Goal: Obtain resource: Download file/media

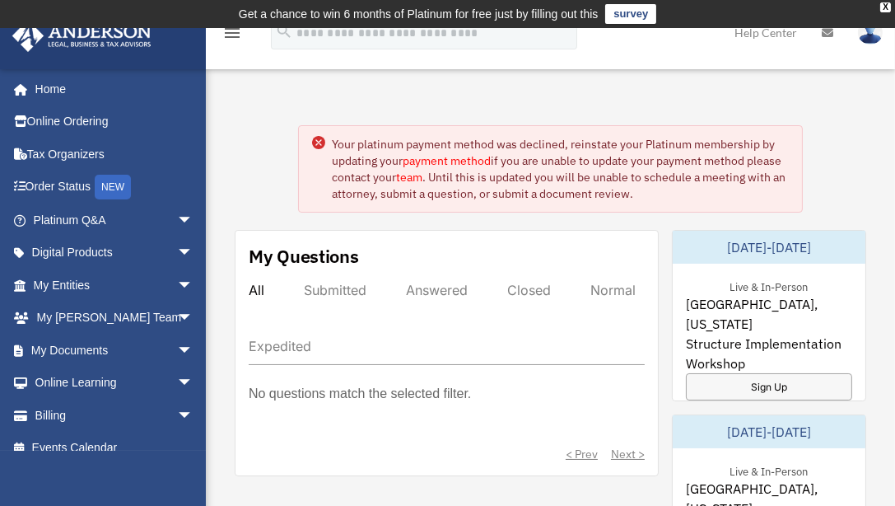
click at [457, 160] on link "payment method" at bounding box center [447, 160] width 88 height 15
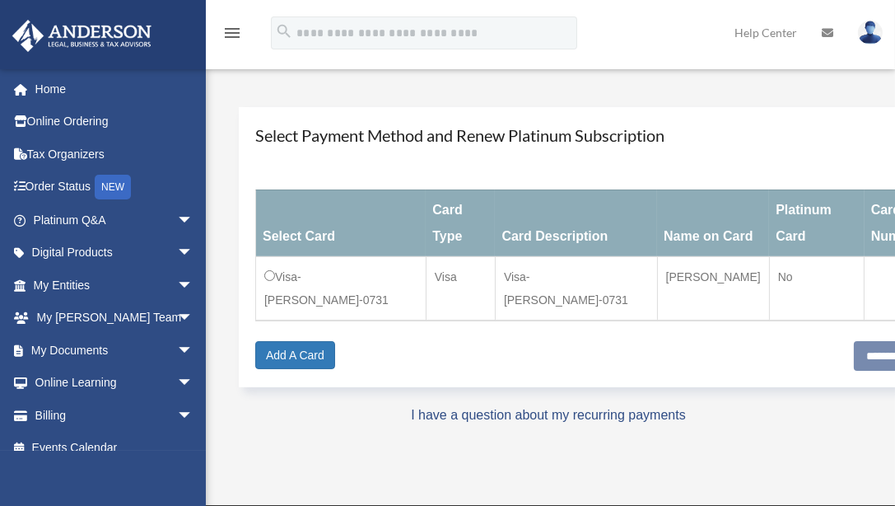
scroll to position [189, 0]
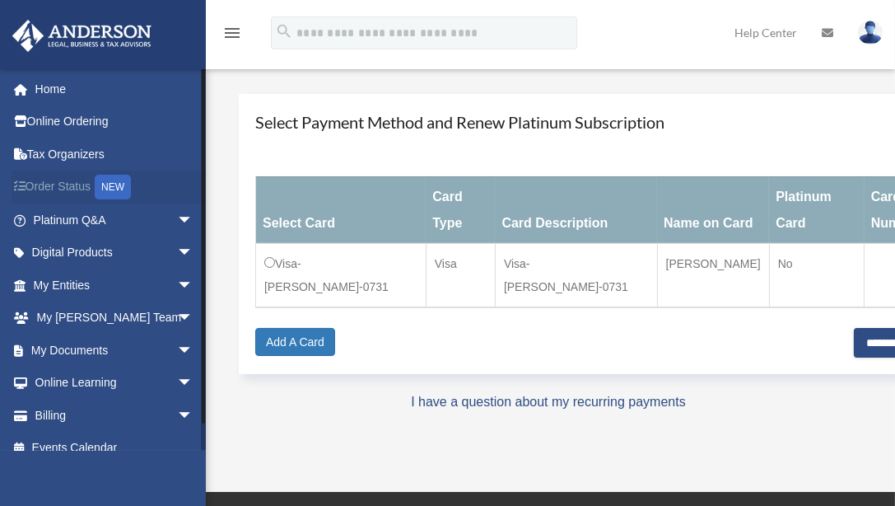
click at [69, 189] on link "Order Status NEW" at bounding box center [115, 187] width 207 height 34
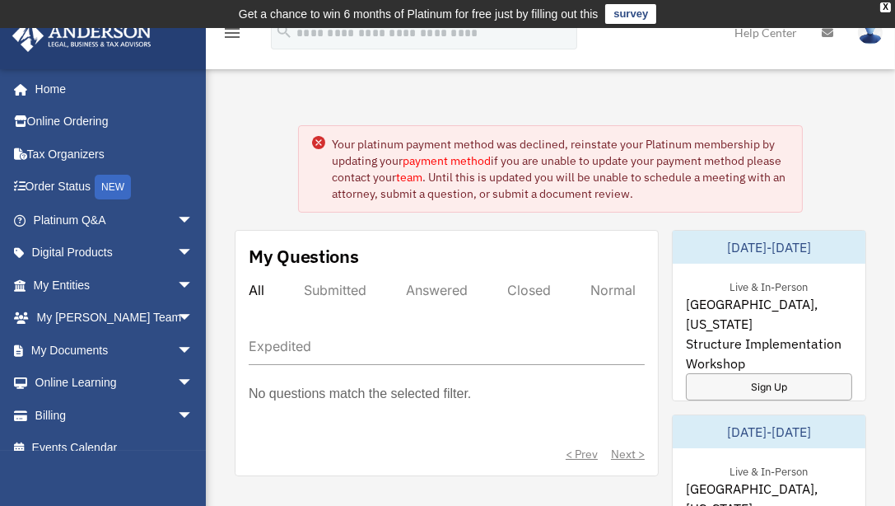
click at [449, 163] on link "payment method" at bounding box center [447, 160] width 88 height 15
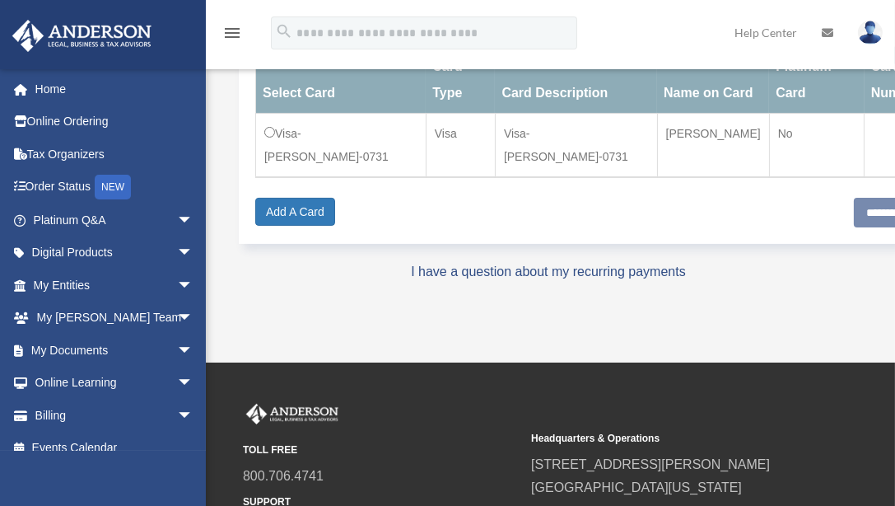
scroll to position [310, 0]
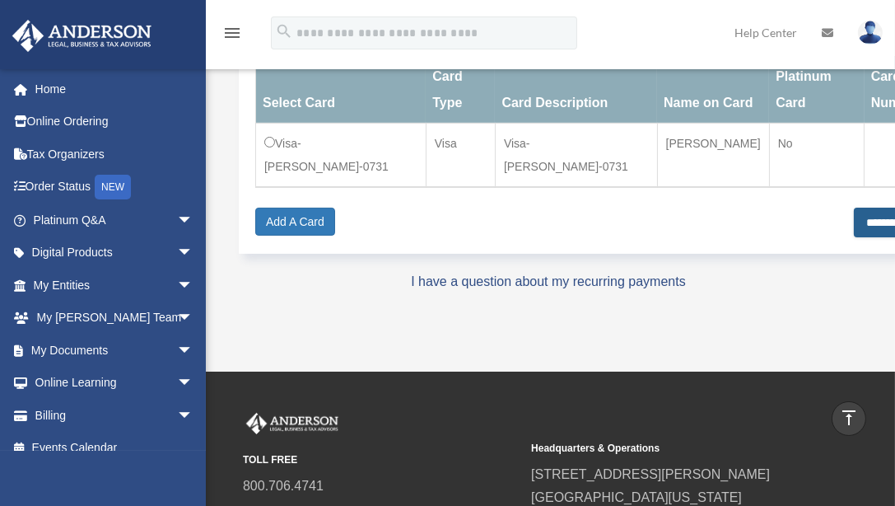
click at [864, 221] on input "**********" at bounding box center [904, 222] width 100 height 30
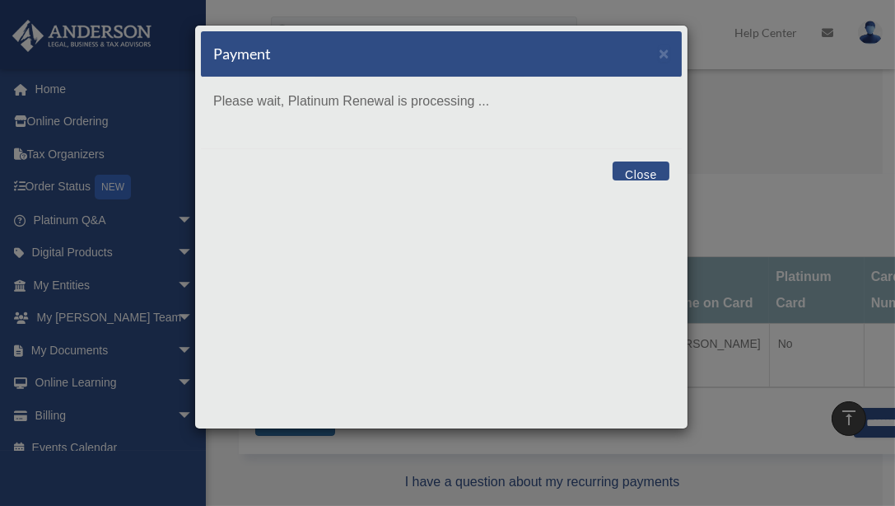
scroll to position [107, 0]
click at [641, 166] on button "Close" at bounding box center [641, 170] width 57 height 19
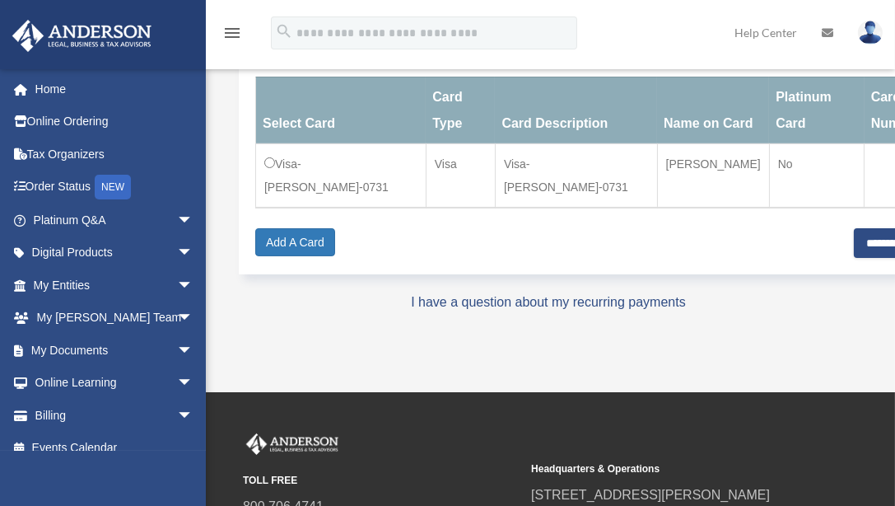
scroll to position [296, 0]
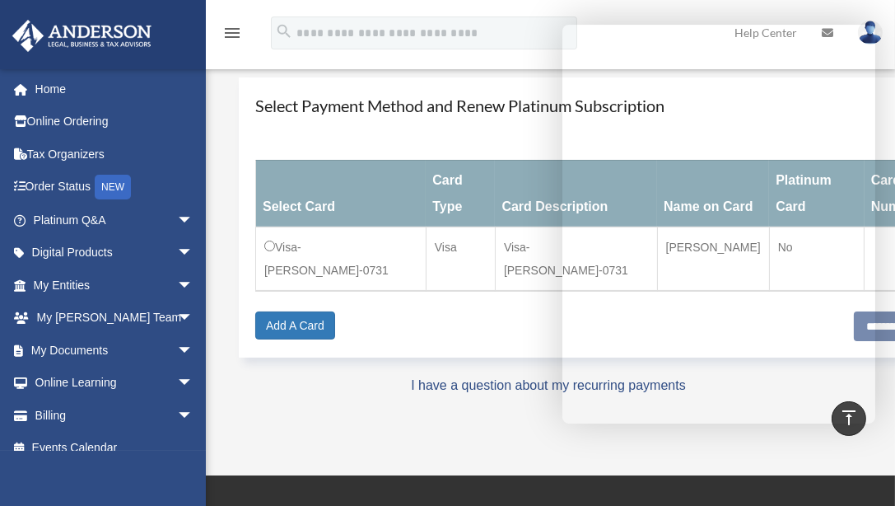
scroll to position [204, 0]
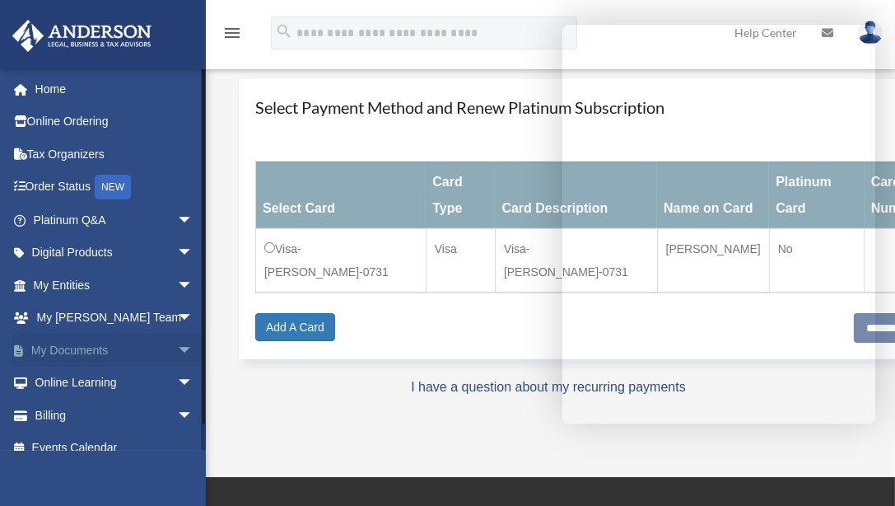
click at [51, 346] on link "My Documents arrow_drop_down" at bounding box center [115, 349] width 207 height 33
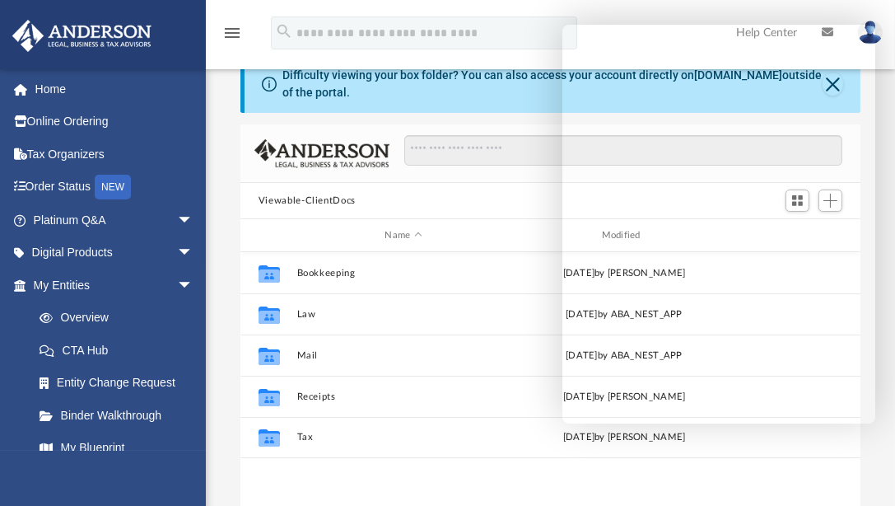
scroll to position [62, 0]
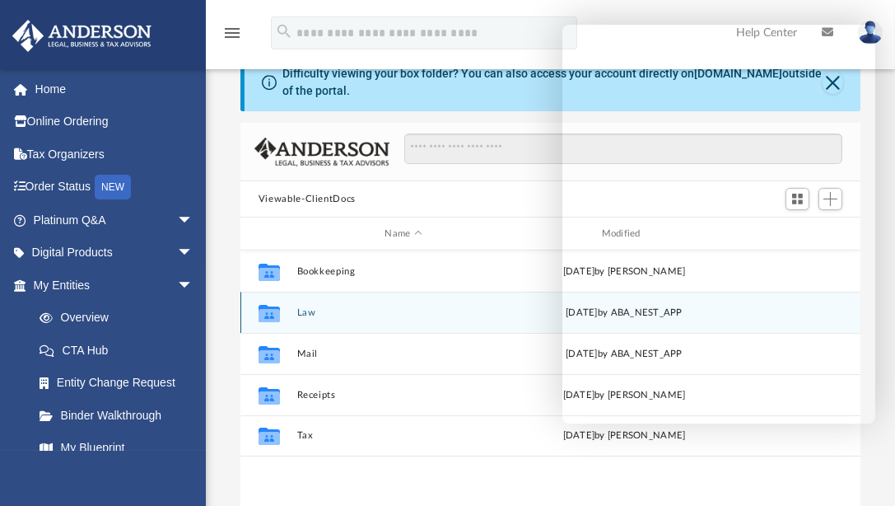
click at [310, 308] on button "Law" at bounding box center [402, 312] width 213 height 11
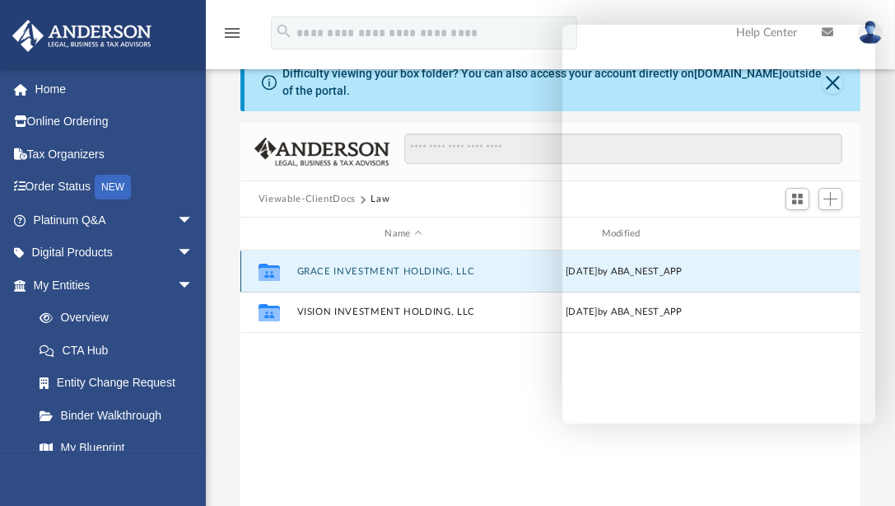
click at [333, 267] on button "GRACE INVESTMENT HOLDING, LLC" at bounding box center [402, 271] width 213 height 11
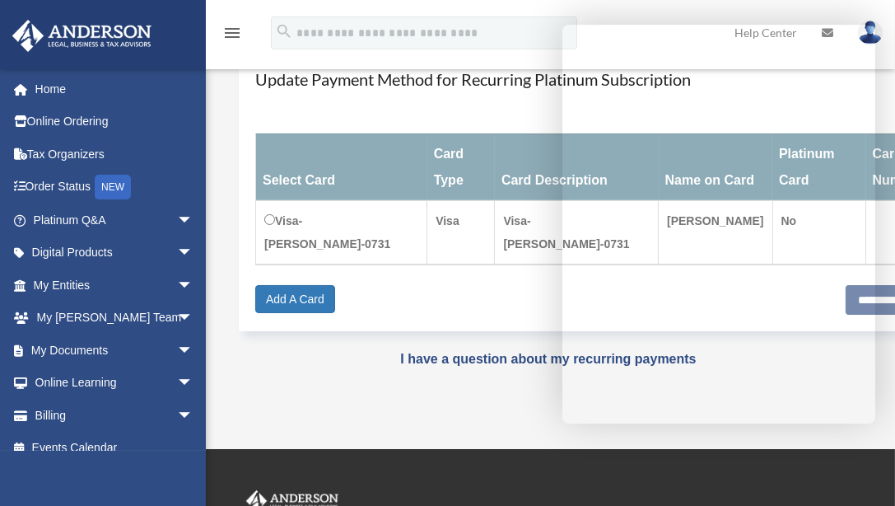
scroll to position [232, 0]
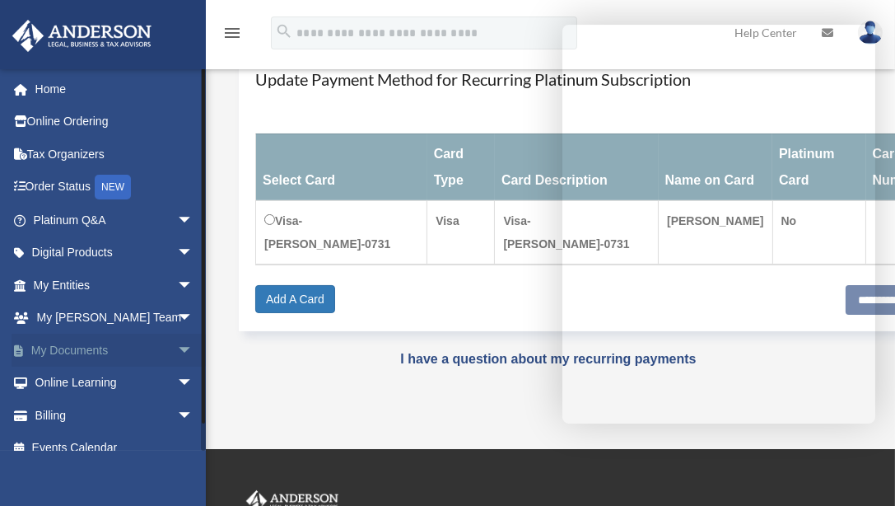
click at [59, 345] on link "My Documents arrow_drop_down" at bounding box center [115, 349] width 207 height 33
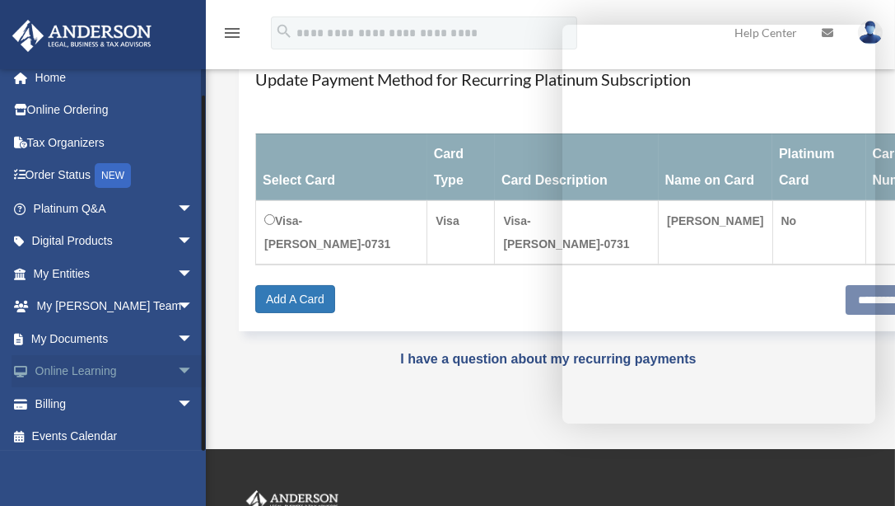
scroll to position [16, 0]
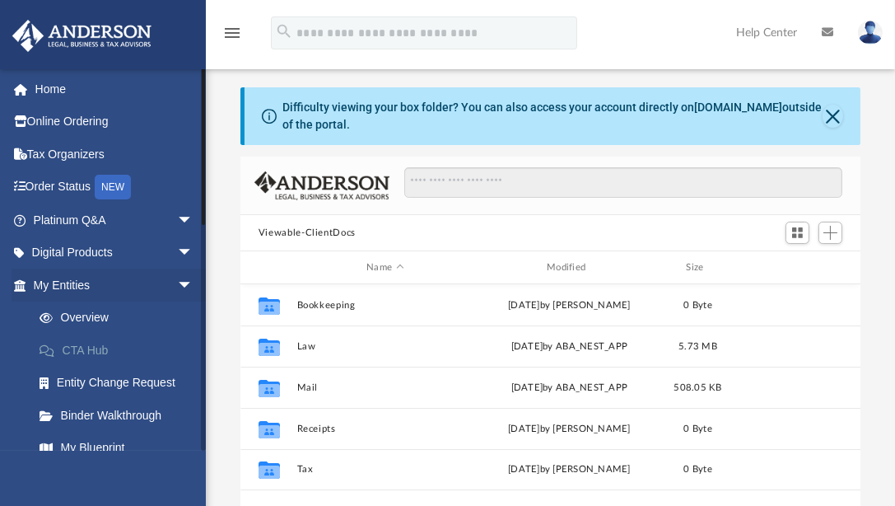
scroll to position [362, 608]
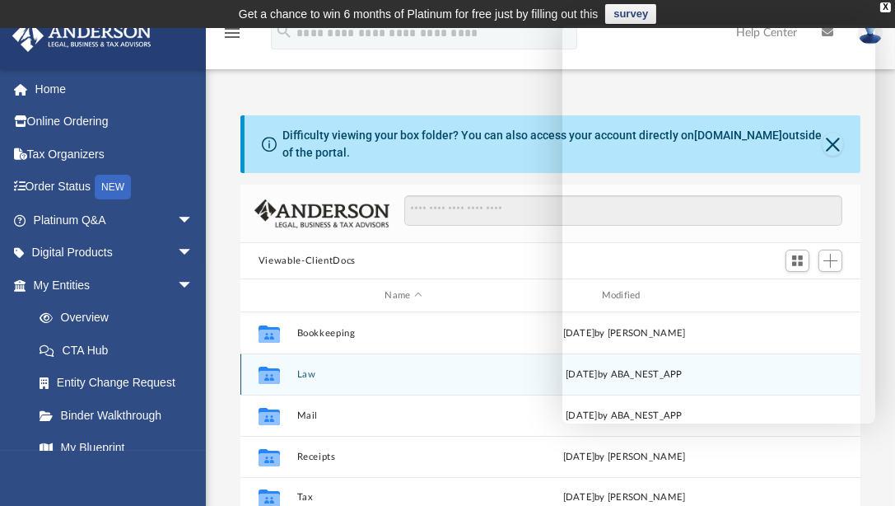
click at [304, 371] on button "Law" at bounding box center [402, 374] width 213 height 11
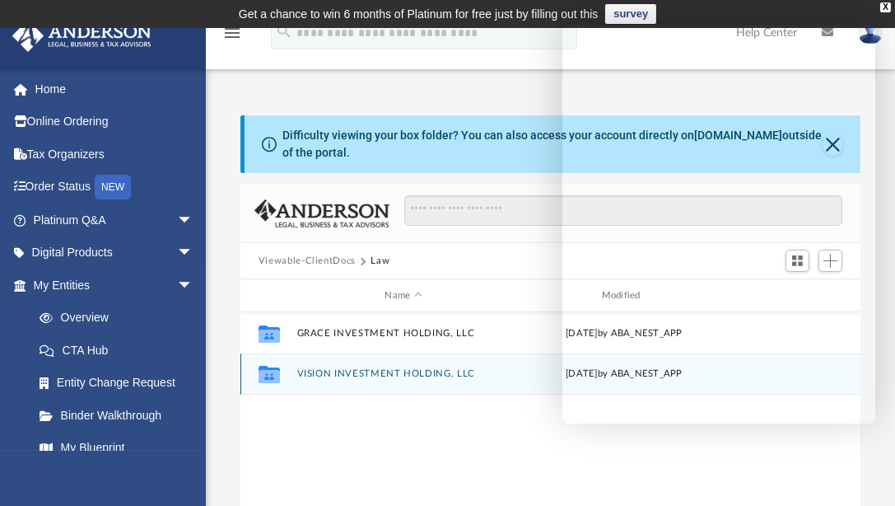
click at [330, 370] on button "VISION INVESTMENT HOLDING, LLC" at bounding box center [402, 373] width 213 height 11
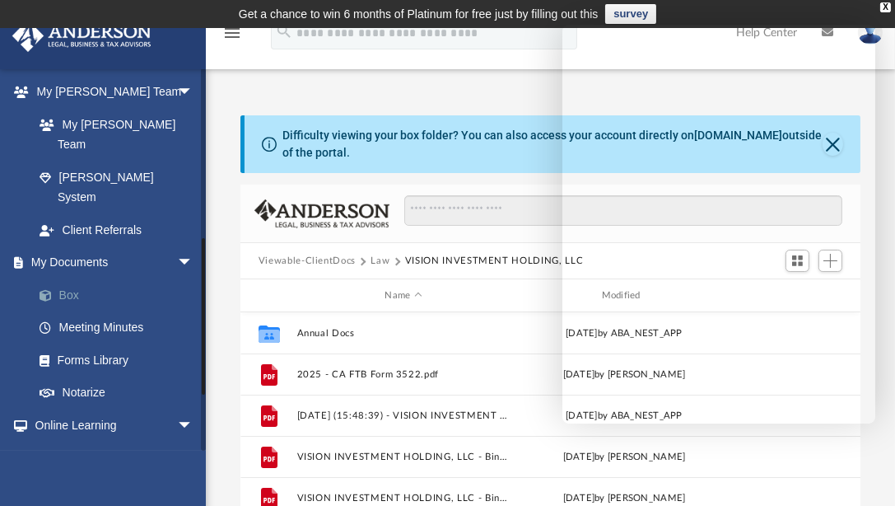
scroll to position [434, 0]
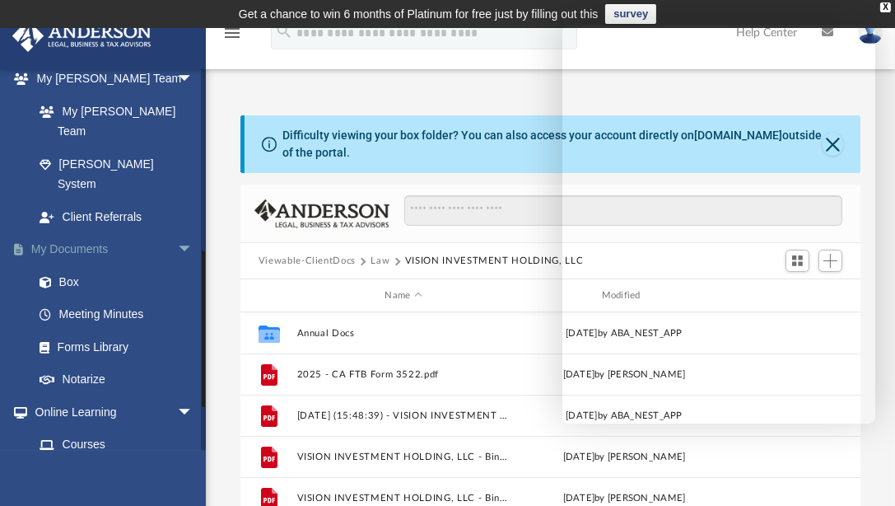
click at [64, 233] on link "My Documents arrow_drop_down" at bounding box center [115, 249] width 207 height 33
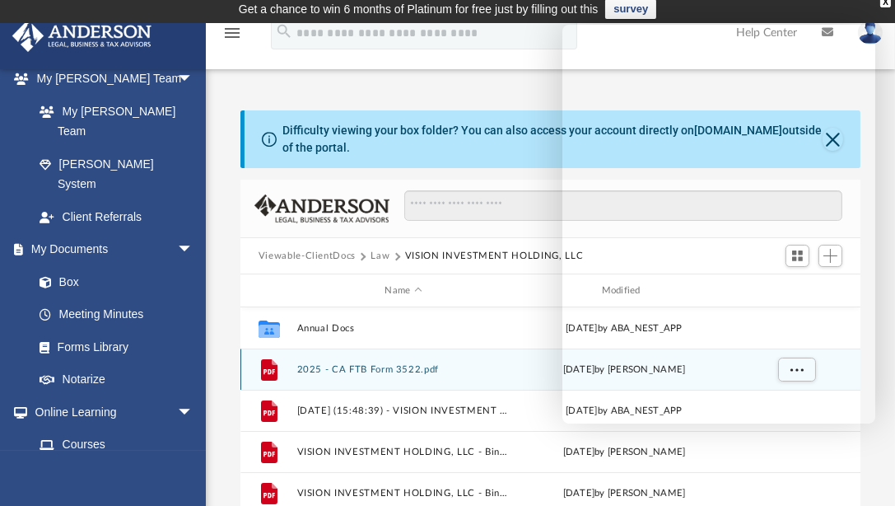
scroll to position [0, 0]
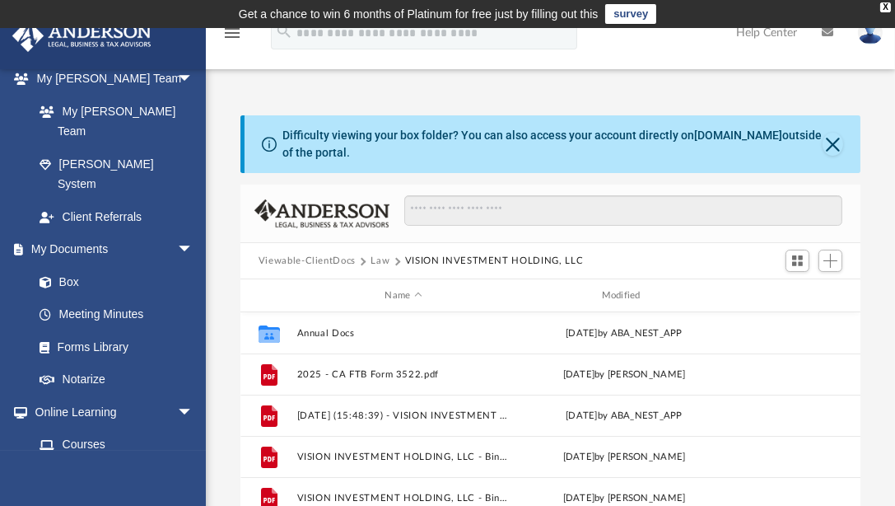
click at [381, 260] on button "Law" at bounding box center [379, 261] width 19 height 15
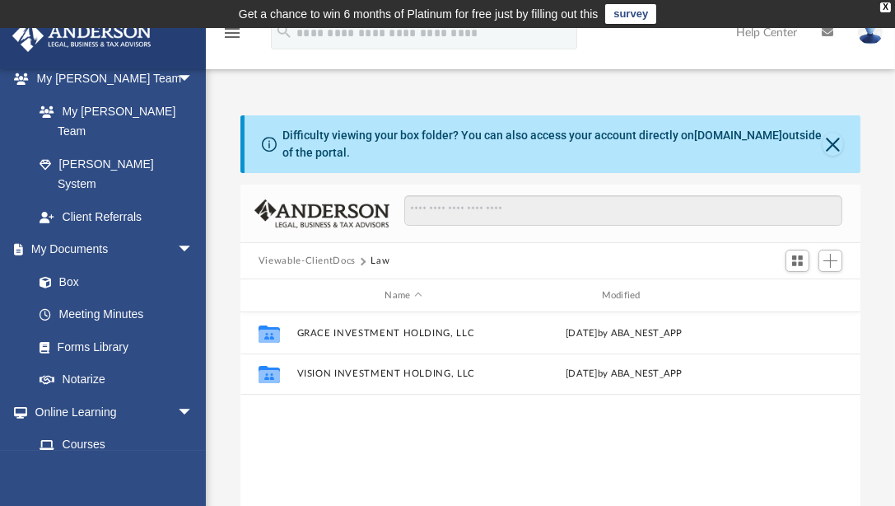
click at [334, 259] on button "Viewable-ClientDocs" at bounding box center [307, 261] width 97 height 15
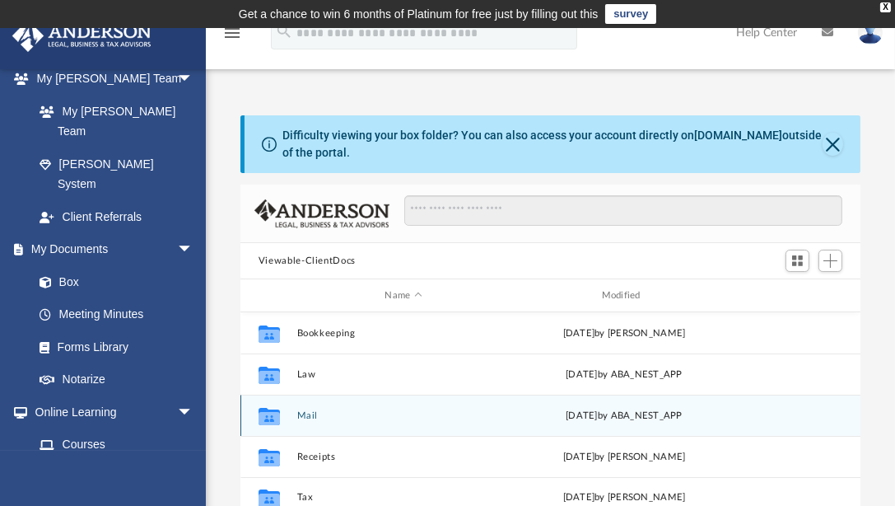
click at [308, 413] on button "Mail" at bounding box center [402, 415] width 213 height 11
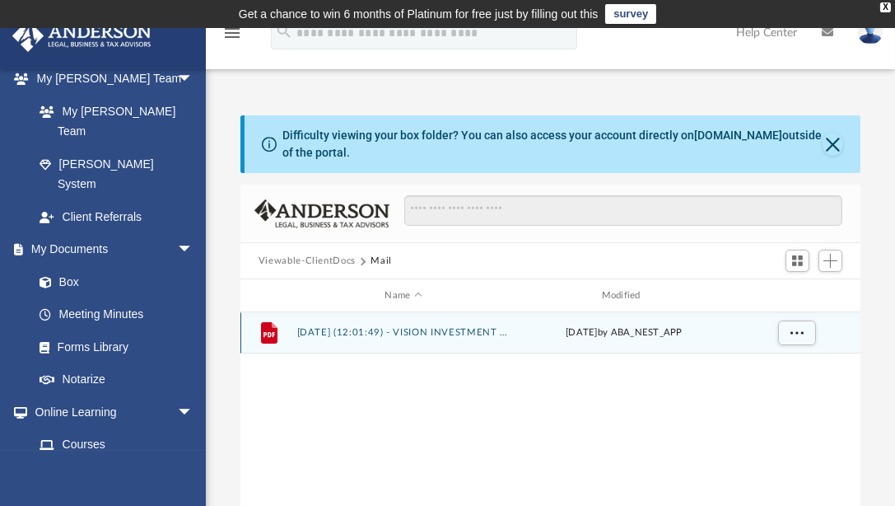
click at [424, 327] on button "[DATE] (12:01:49) - VISION INVESTMENT HOLDING, LLC - Mail.pdf" at bounding box center [402, 332] width 213 height 11
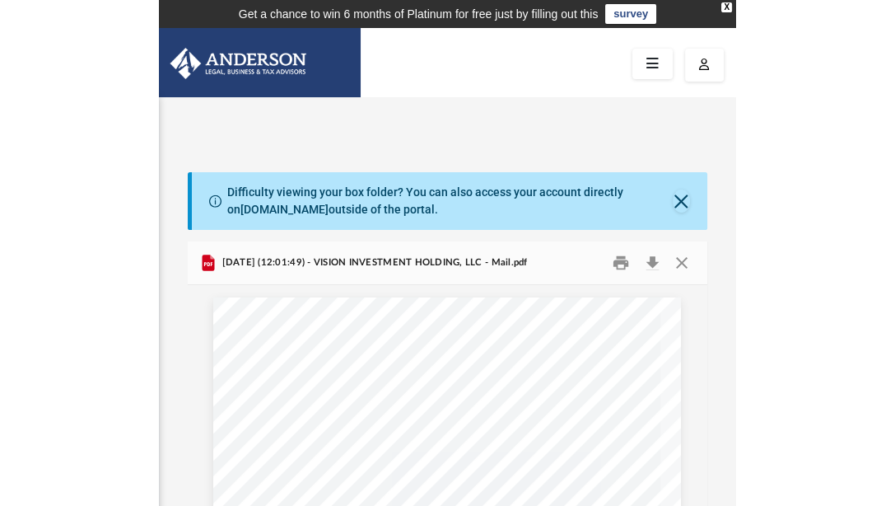
scroll to position [362, 507]
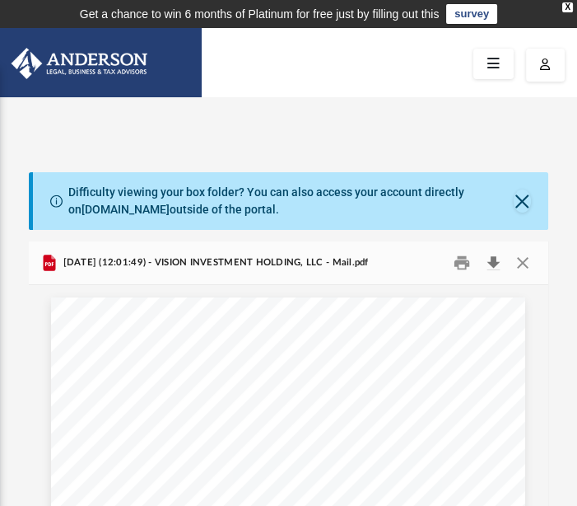
click at [501, 259] on button "Download" at bounding box center [493, 262] width 30 height 26
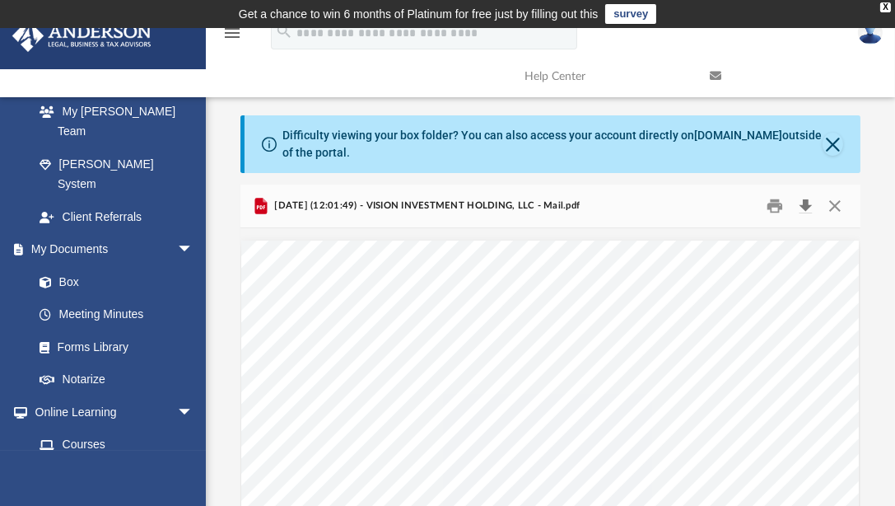
scroll to position [362, 608]
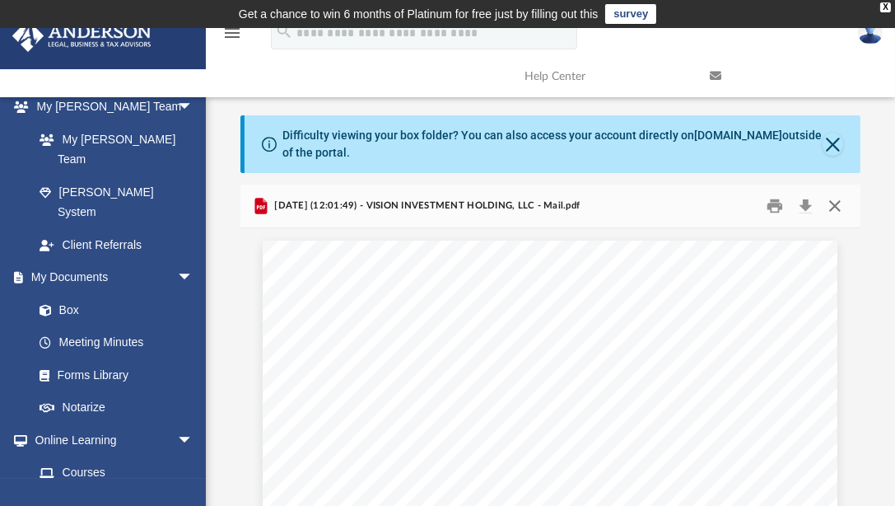
click at [835, 205] on button "Close" at bounding box center [835, 206] width 30 height 26
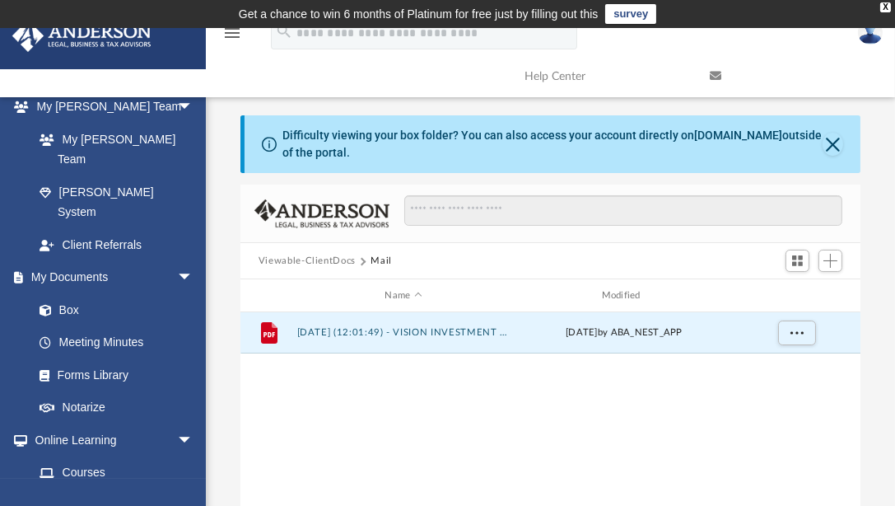
click at [340, 259] on button "Viewable-ClientDocs" at bounding box center [307, 261] width 97 height 15
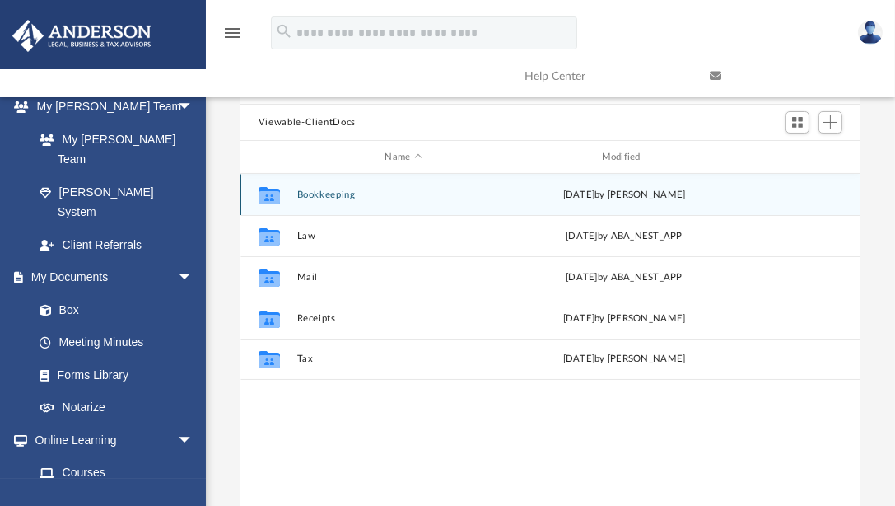
scroll to position [152, 0]
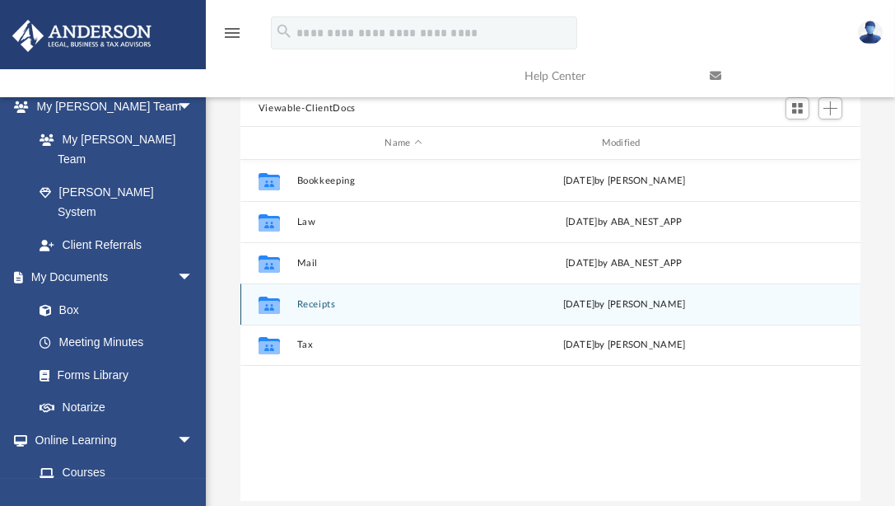
click at [313, 303] on button "Receipts" at bounding box center [402, 304] width 213 height 11
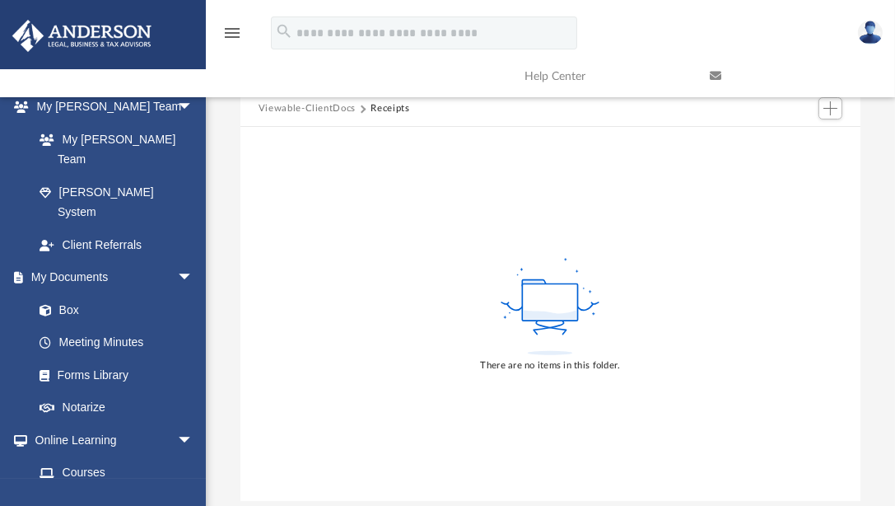
click at [316, 108] on button "Viewable-ClientDocs" at bounding box center [307, 108] width 97 height 15
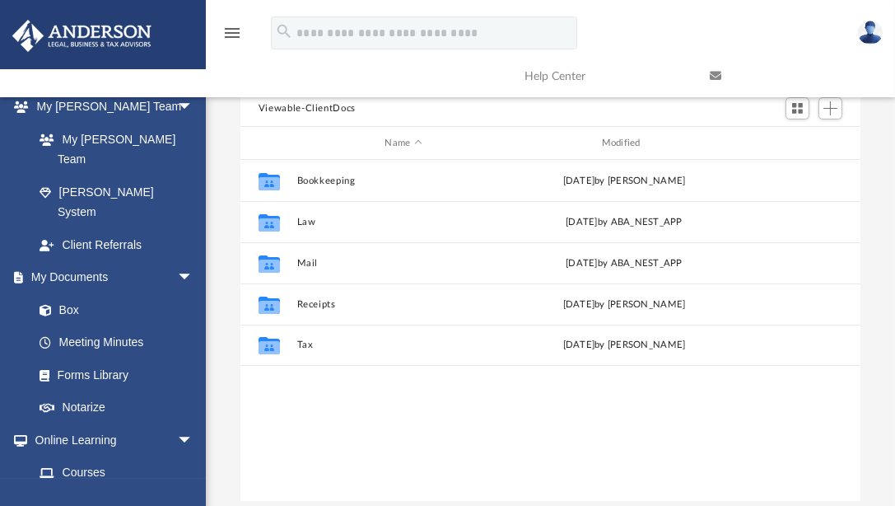
scroll to position [362, 608]
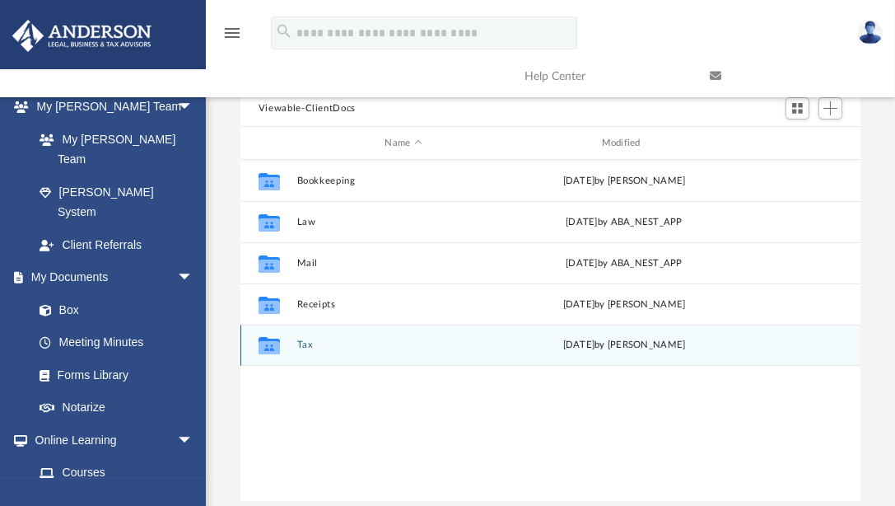
click at [300, 342] on button "Tax" at bounding box center [402, 344] width 213 height 11
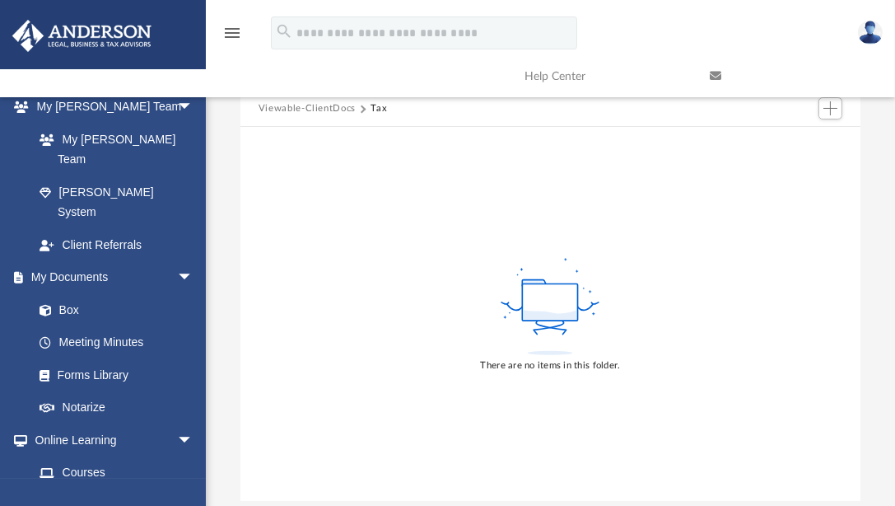
click at [307, 110] on button "Viewable-ClientDocs" at bounding box center [307, 108] width 97 height 15
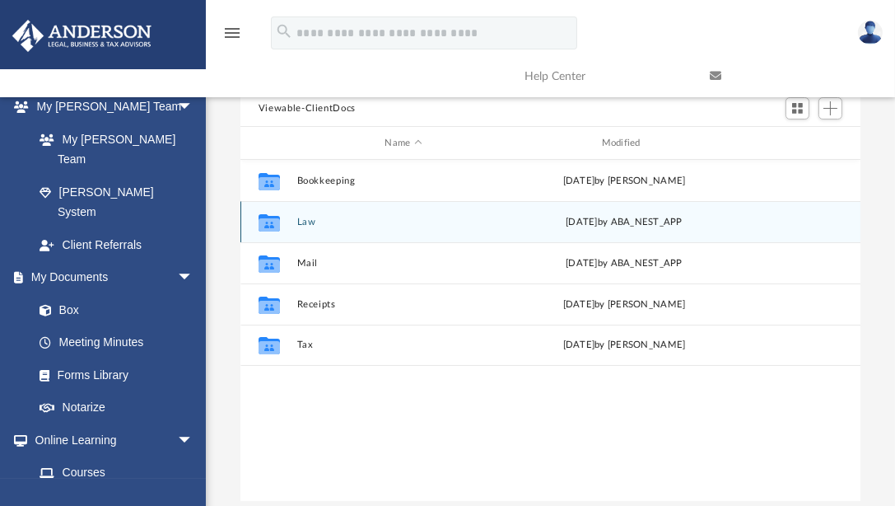
click at [308, 217] on button "Law" at bounding box center [402, 222] width 213 height 11
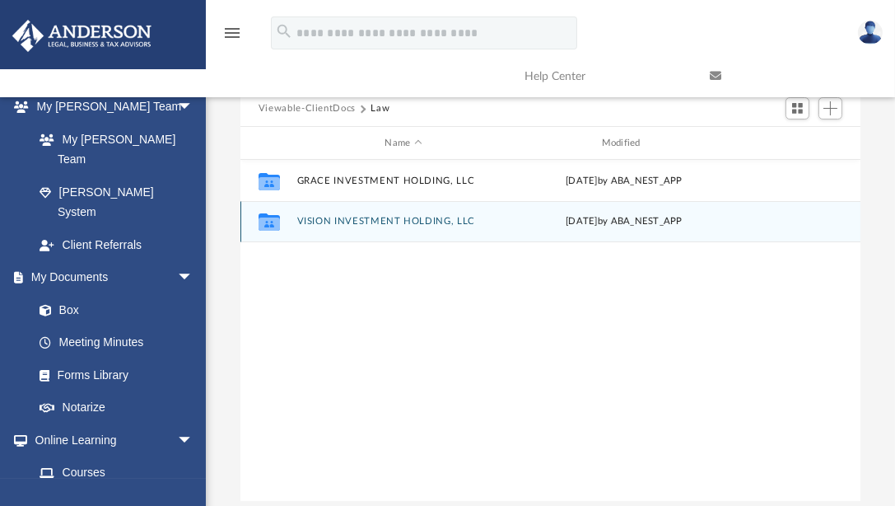
click at [367, 218] on button "VISION INVESTMENT HOLDING, LLC" at bounding box center [402, 221] width 213 height 11
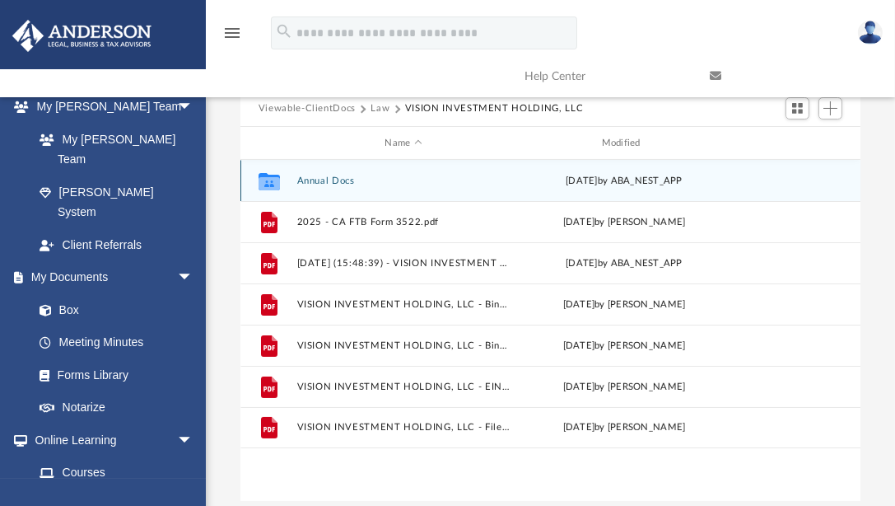
scroll to position [0, 0]
